Goal: Task Accomplishment & Management: Manage account settings

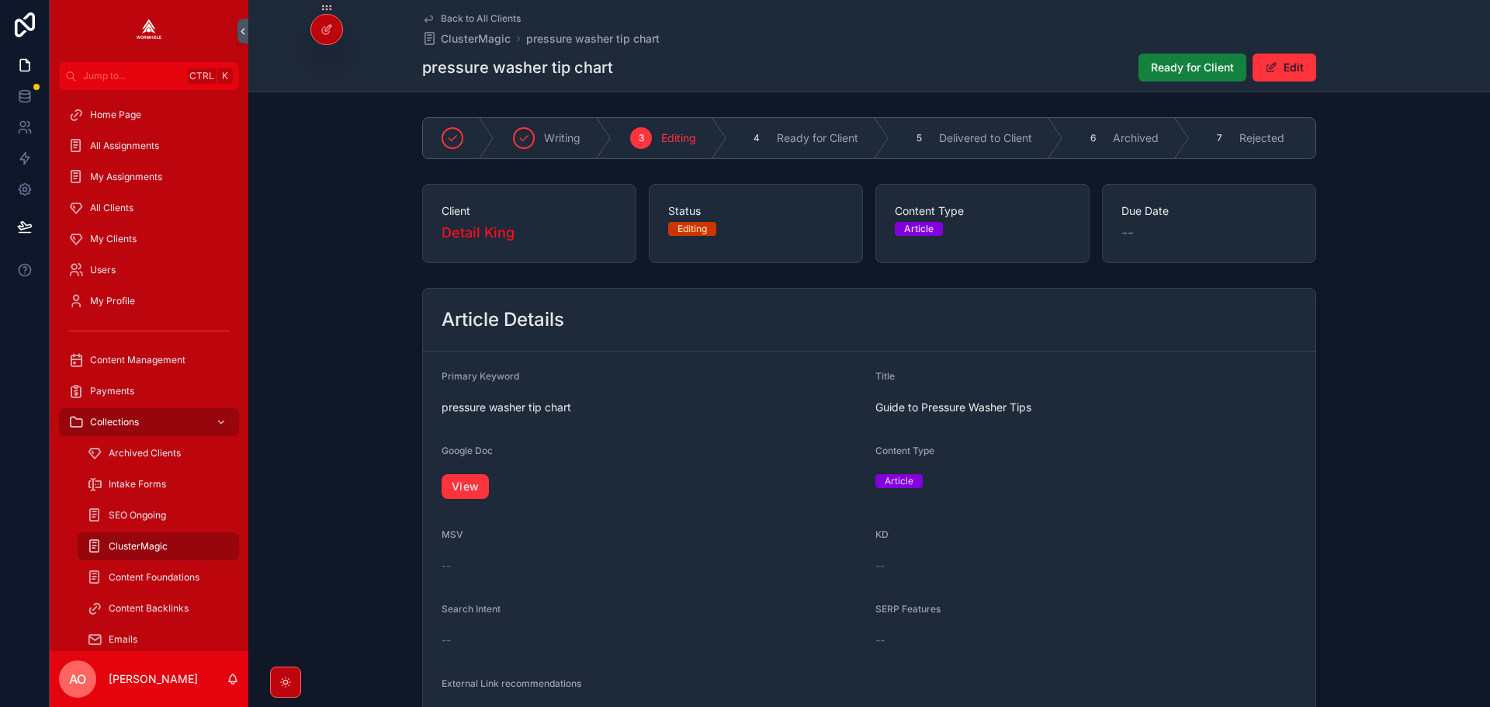
click at [1174, 79] on button "Ready for Client" at bounding box center [1192, 68] width 108 height 28
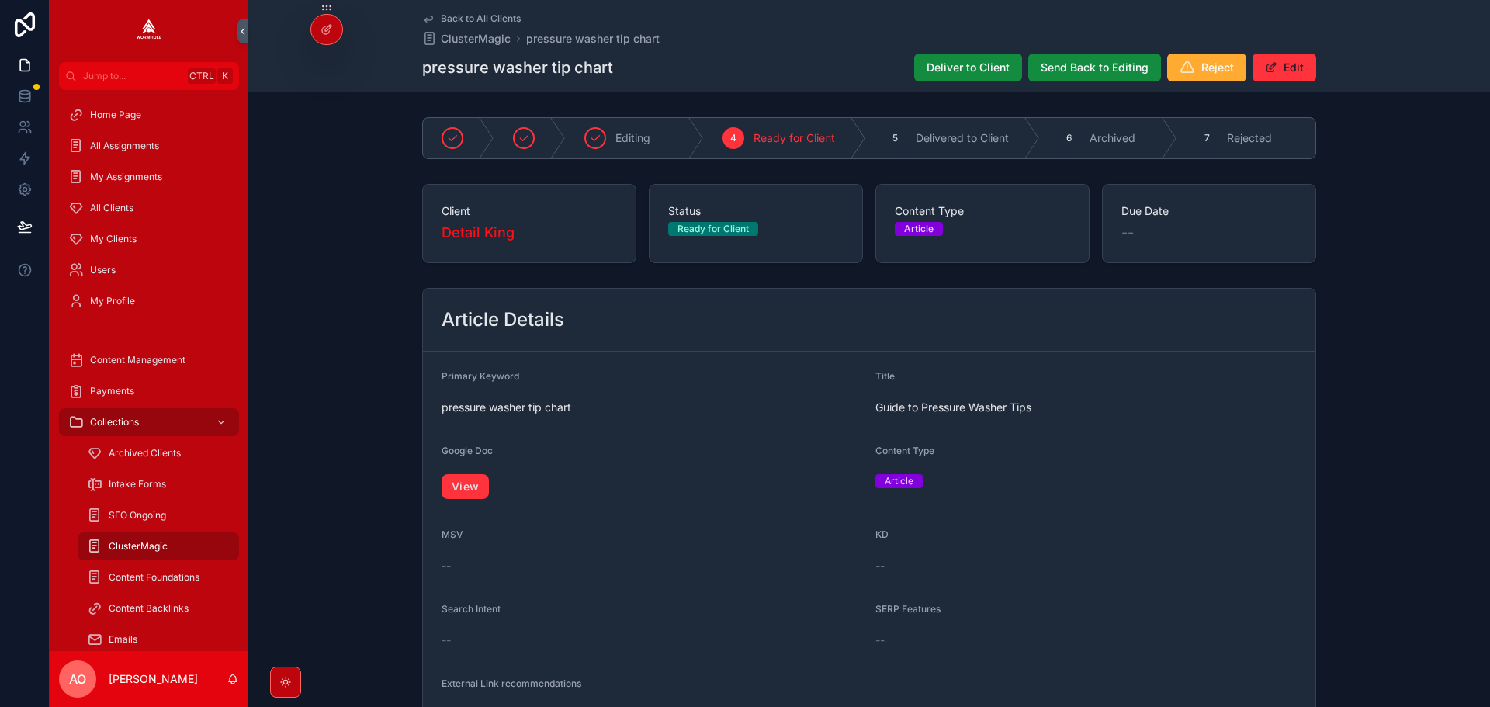
click at [951, 68] on span "Deliver to Client" at bounding box center [967, 68] width 83 height 16
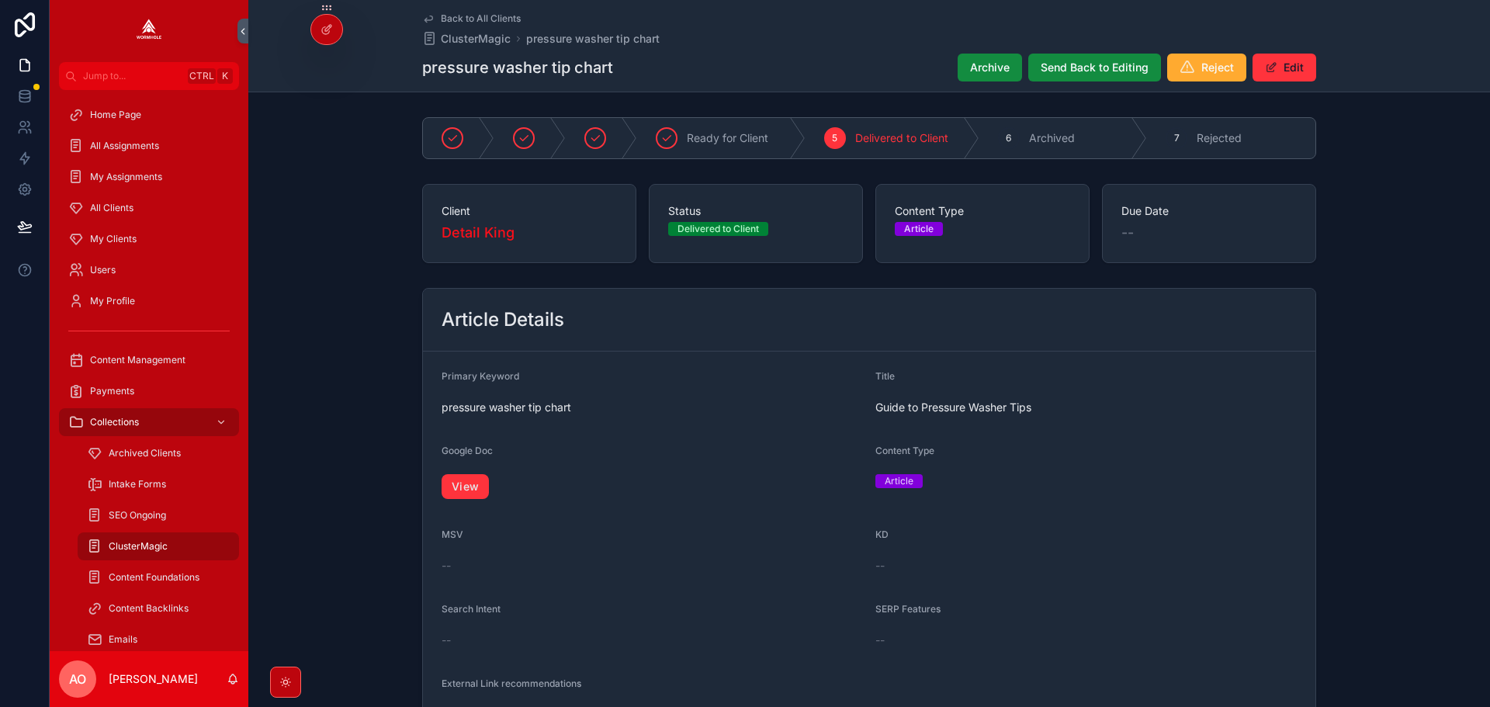
scroll to position [973, 0]
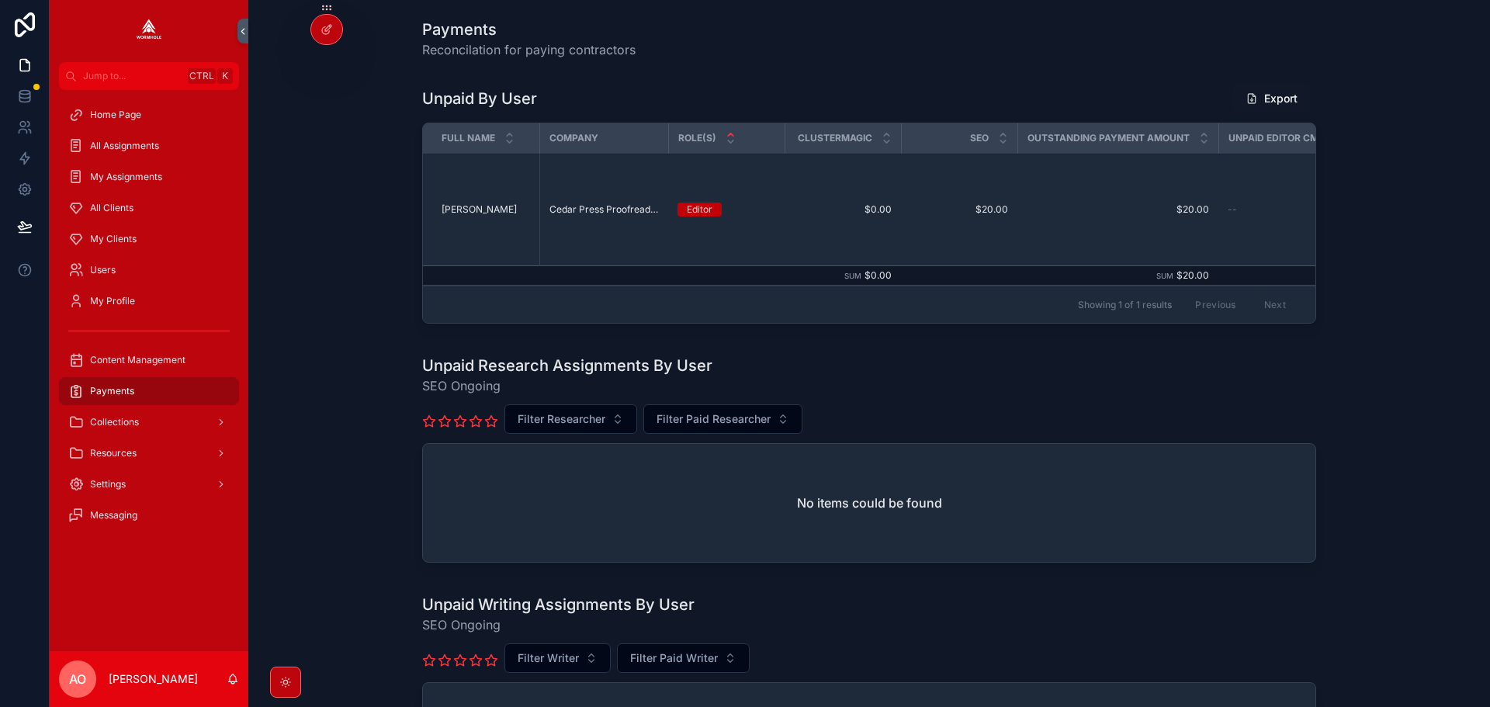
click at [123, 230] on div "My Clients" at bounding box center [148, 239] width 161 height 25
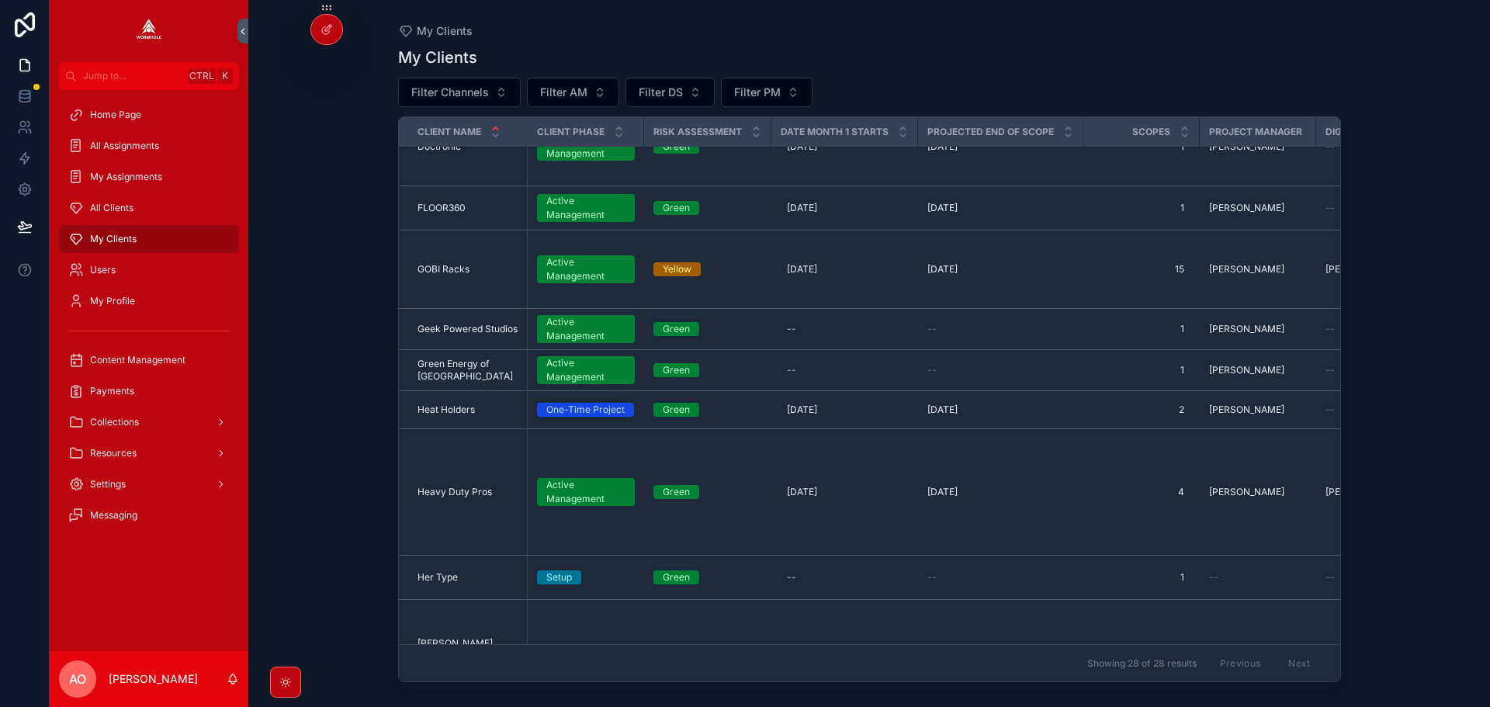
scroll to position [388, 0]
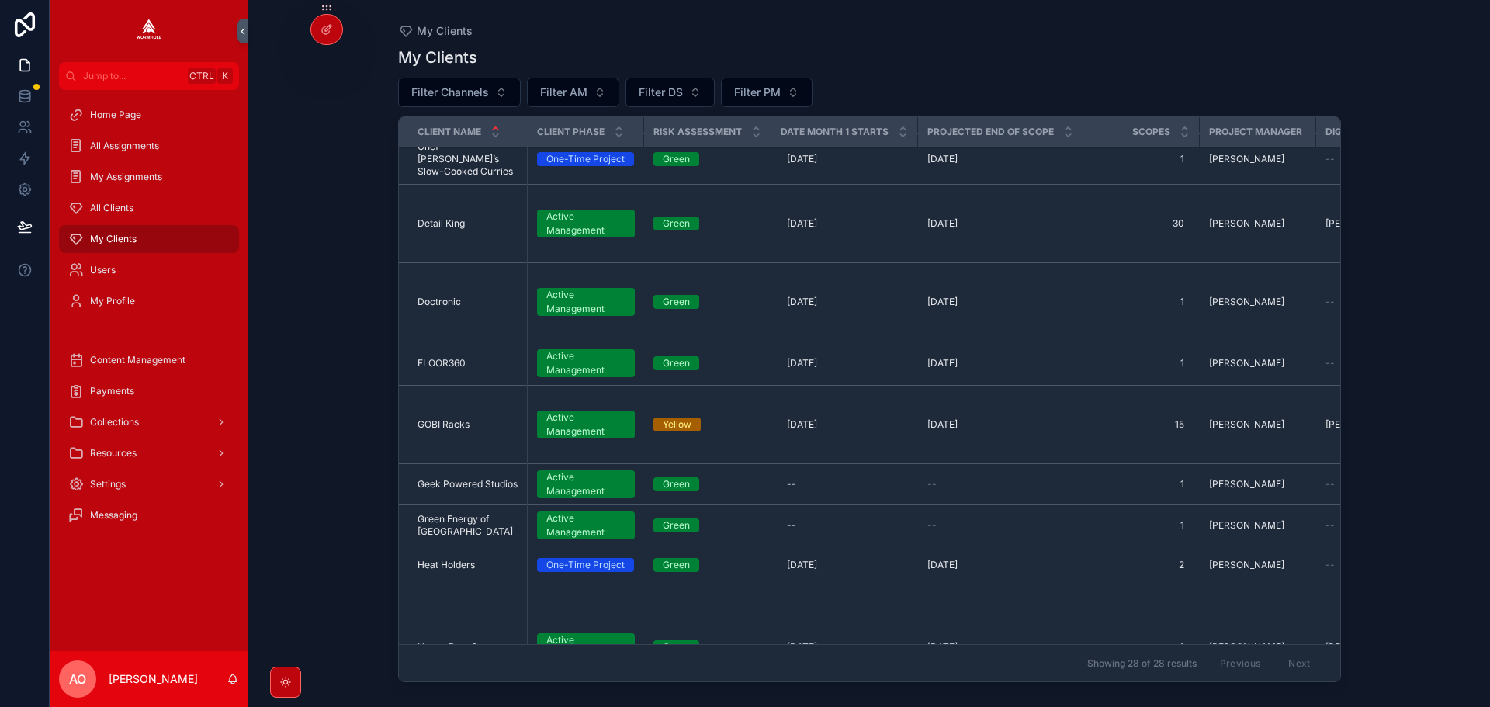
click at [452, 217] on span "Detail King" at bounding box center [440, 223] width 47 height 12
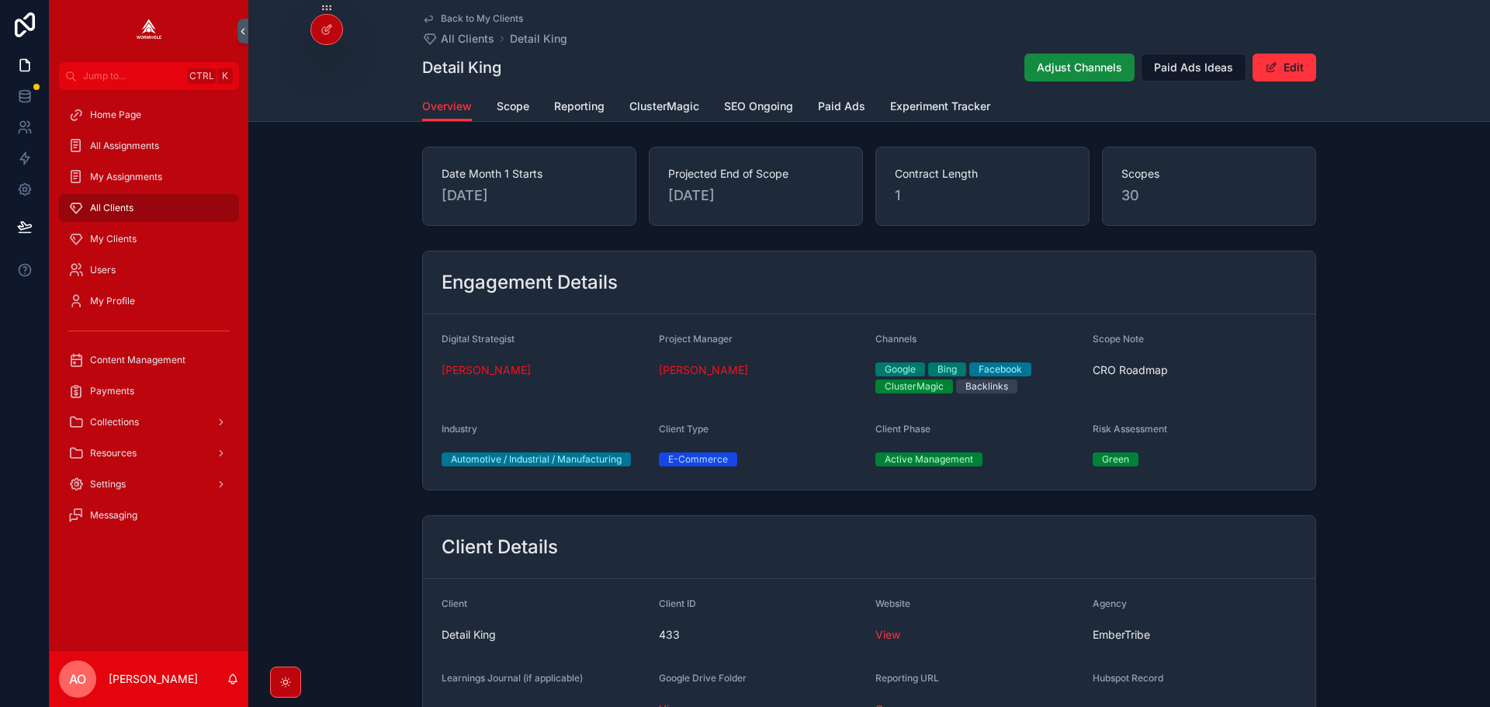
click at [629, 97] on link "ClusterMagic" at bounding box center [664, 107] width 70 height 31
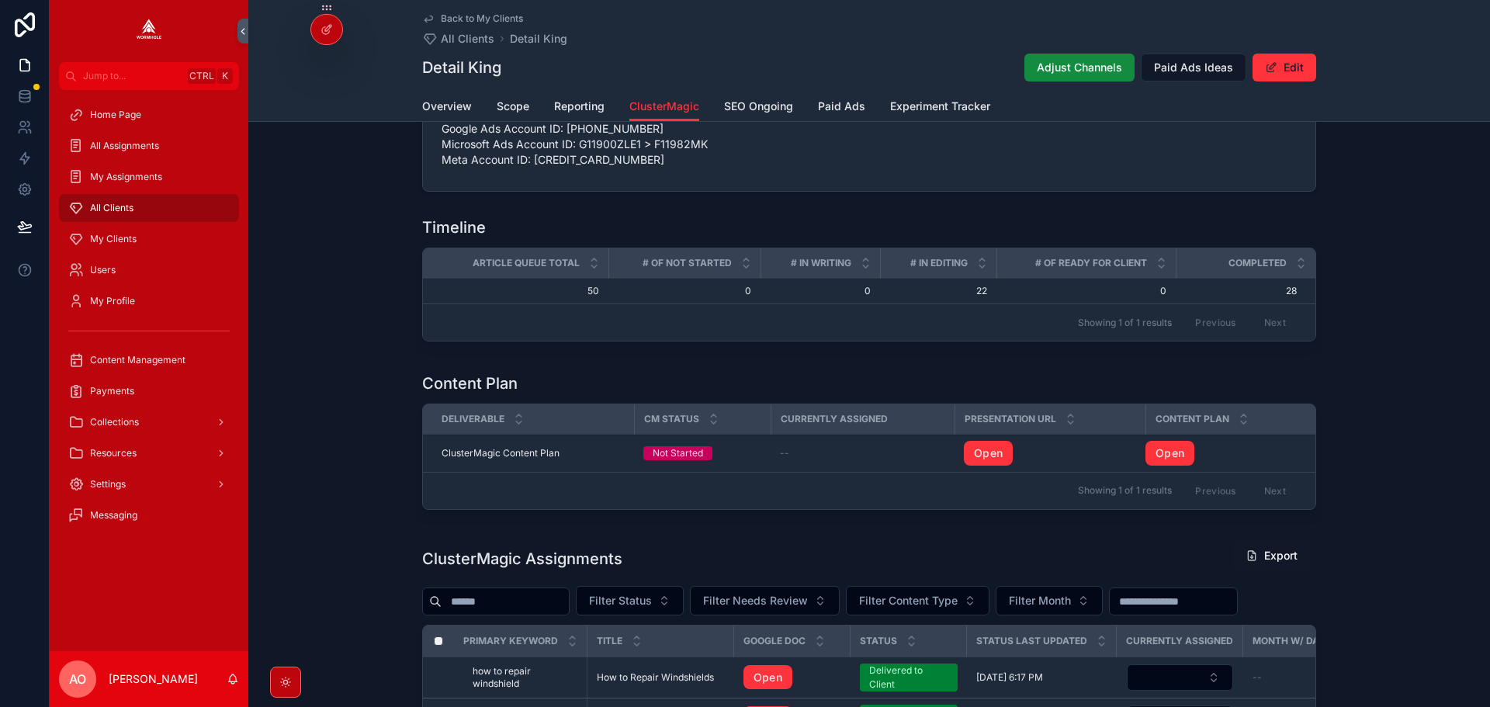
scroll to position [561, 0]
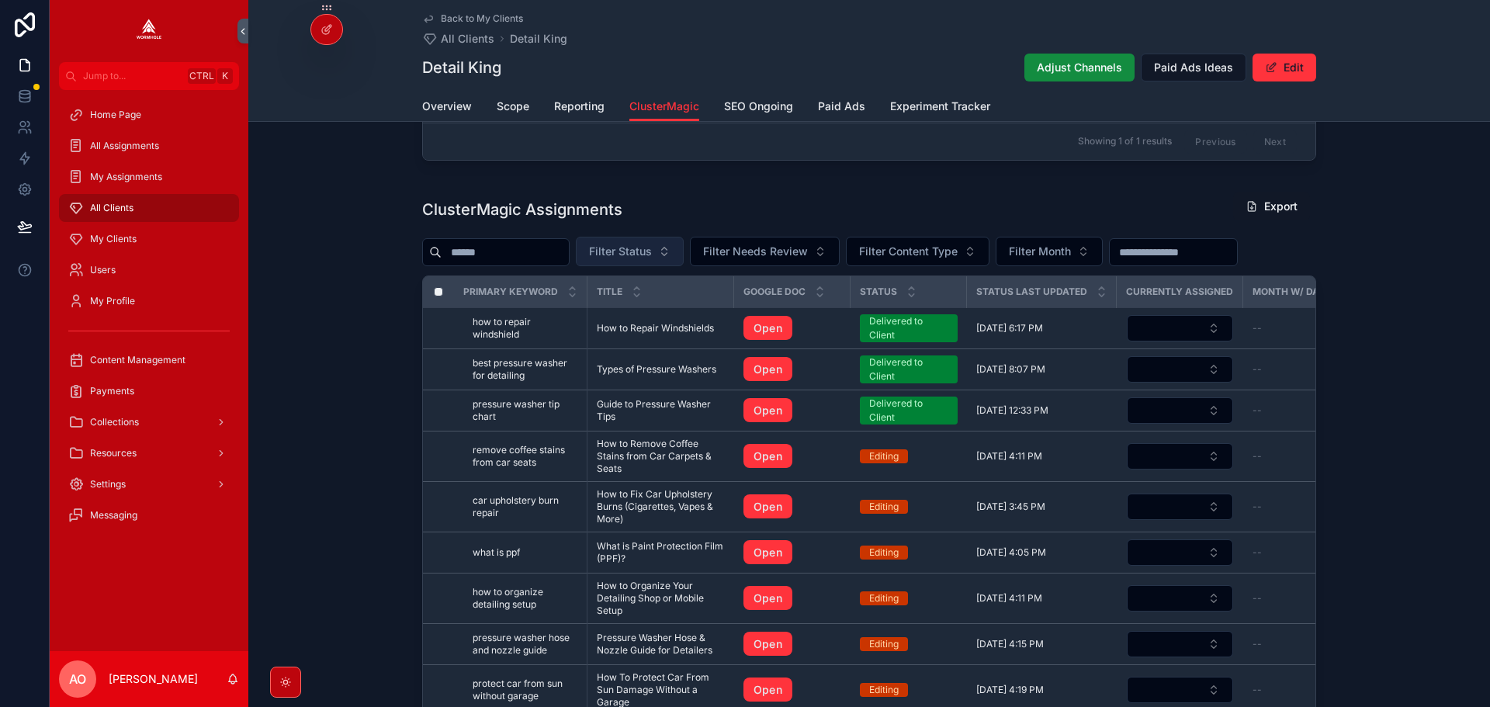
click at [652, 252] on span "Filter Status" at bounding box center [620, 252] width 63 height 16
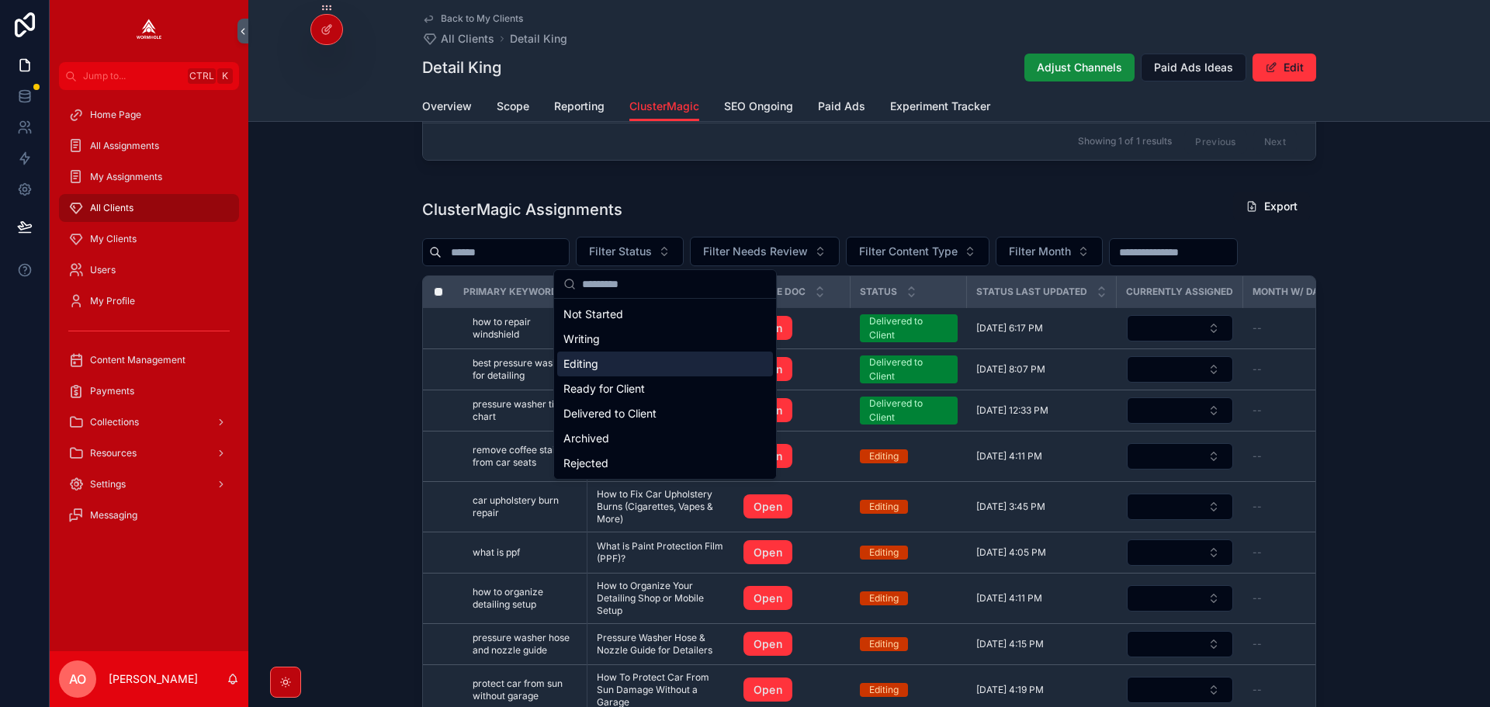
click at [611, 362] on div "Editing" at bounding box center [665, 363] width 216 height 25
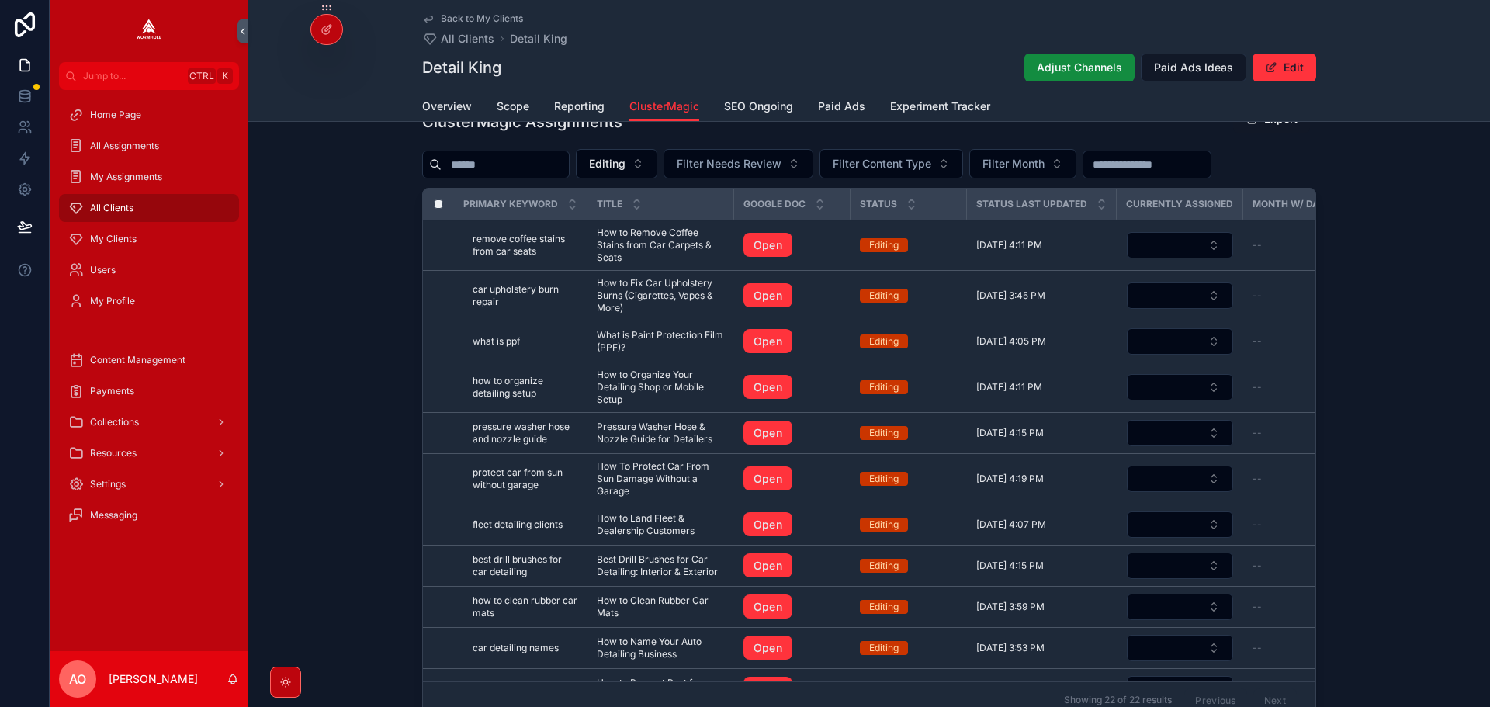
scroll to position [621, 0]
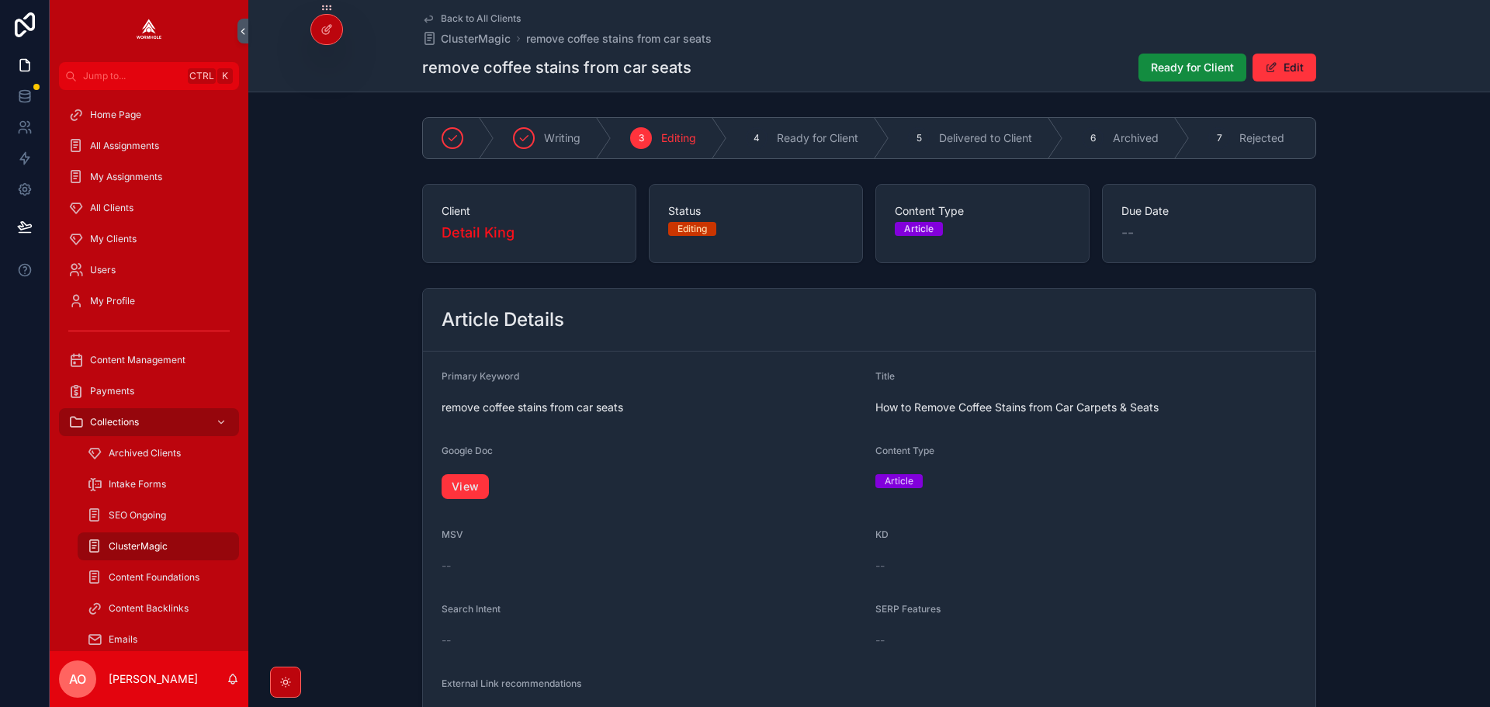
click at [477, 496] on link "View" at bounding box center [464, 486] width 47 height 25
